Goal: Find specific page/section: Find specific page/section

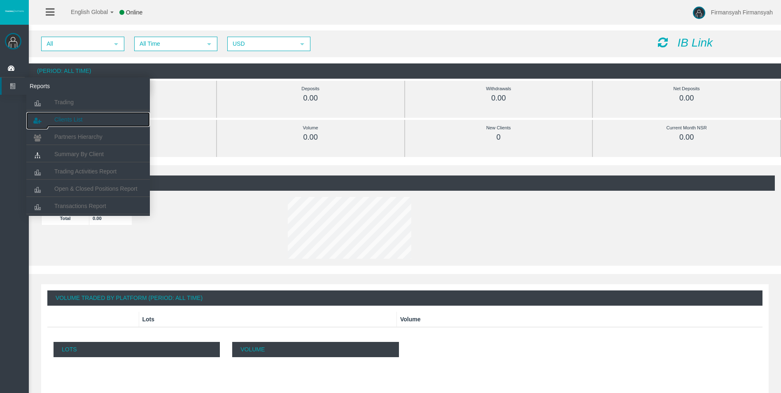
click at [80, 119] on span "Clients List" at bounding box center [68, 119] width 28 height 7
